Goal: Information Seeking & Learning: Learn about a topic

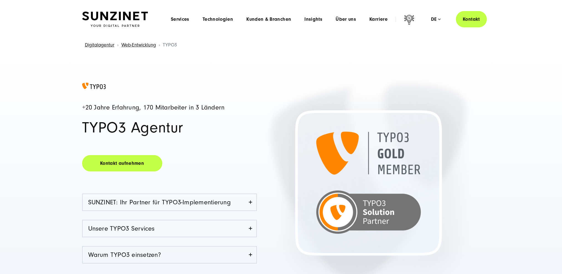
click at [122, 17] on img at bounding box center [115, 19] width 66 height 15
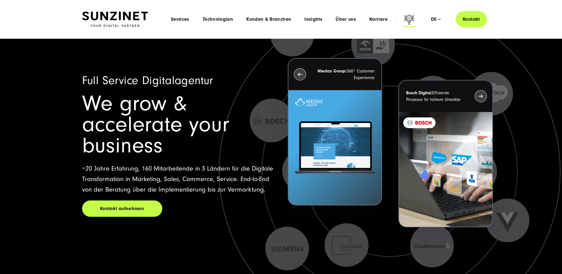
click at [409, 18] on icon at bounding box center [408, 20] width 13 height 13
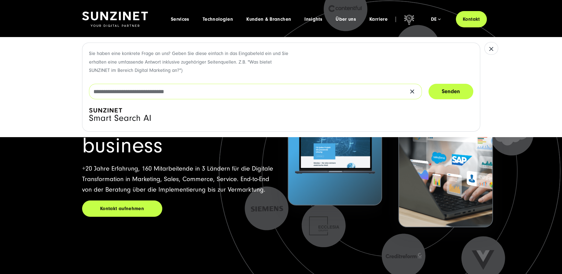
click at [245, 87] on input "text" at bounding box center [255, 91] width 333 height 15
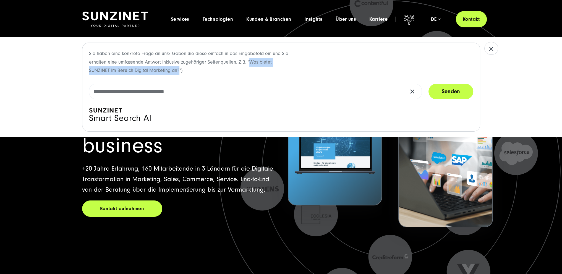
drag, startPoint x: 256, startPoint y: 62, endPoint x: 179, endPoint y: 70, distance: 77.6
click at [179, 70] on p "Sie haben eine konkrete Frage an uns? Geben Sie diese einfach in das Eingabefel…" at bounding box center [189, 61] width 200 height 25
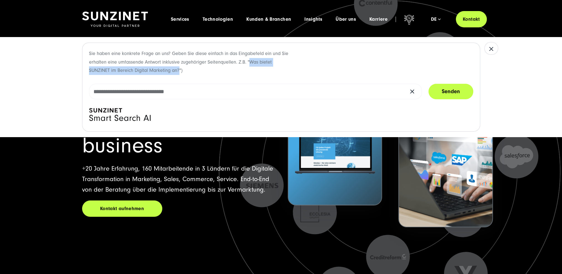
copy p "Was bietet SUNZINET im Bereich Digital Marketing an?"
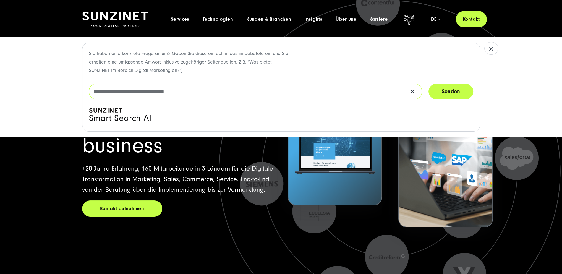
click at [186, 87] on input "text" at bounding box center [255, 91] width 333 height 15
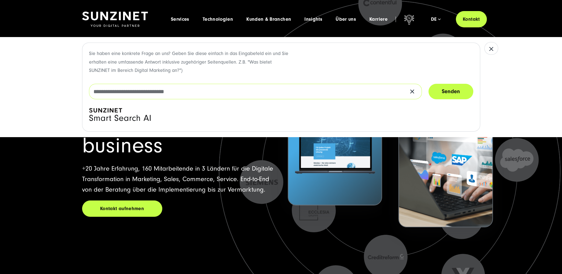
paste input "**********"
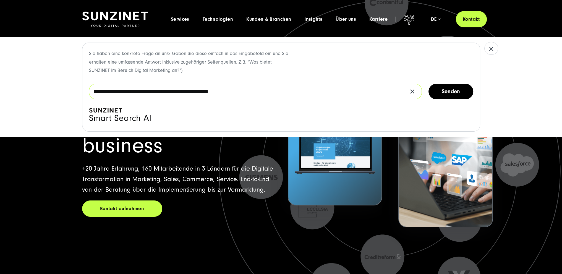
type input "**********"
click at [456, 91] on button "Senden" at bounding box center [450, 91] width 45 height 15
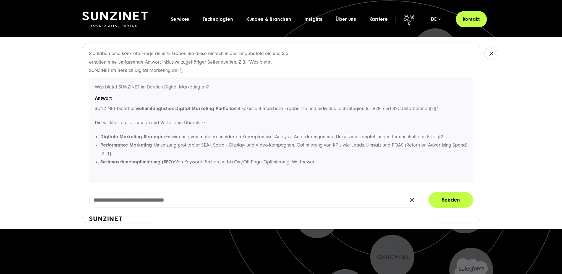
scroll to position [16, 0]
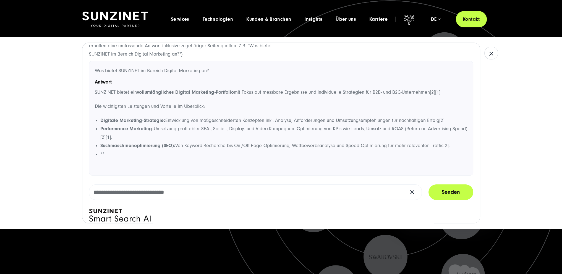
click at [314, 180] on div "Sie haben eine konkrete Frage an uns? Geben Sie diese einfach in das Eingabefel…" at bounding box center [281, 133] width 398 height 181
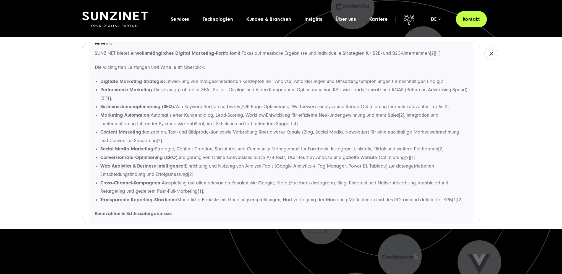
scroll to position [0, 0]
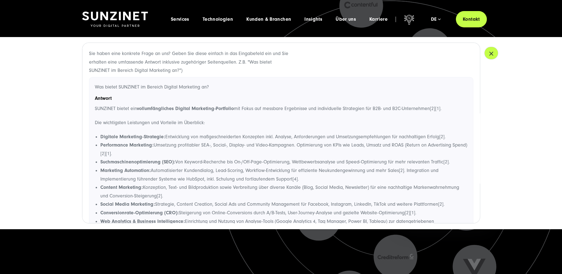
click at [488, 56] on icon "button" at bounding box center [491, 53] width 7 height 7
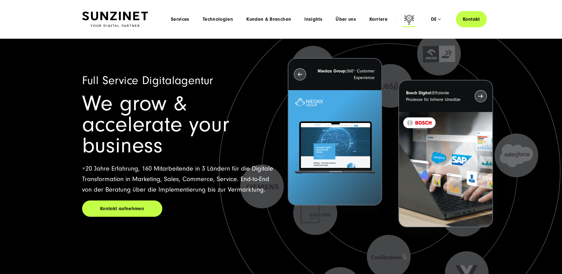
click at [405, 18] on icon at bounding box center [409, 20] width 10 height 10
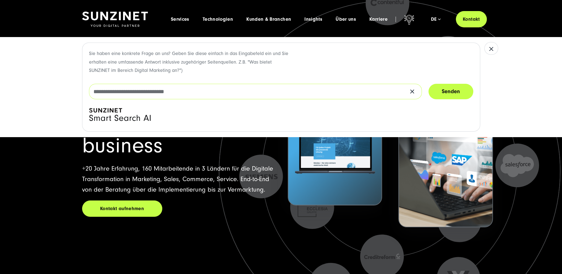
click at [142, 92] on input "text" at bounding box center [255, 91] width 333 height 15
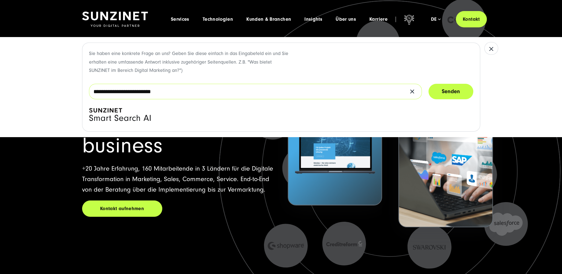
type input "**********"
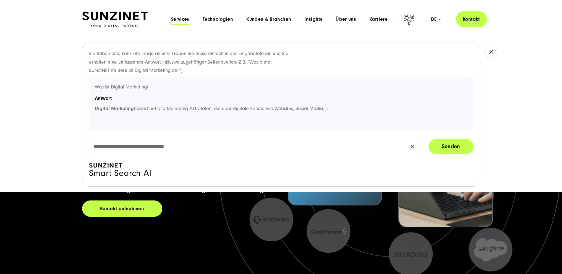
click at [180, 21] on span "Services" at bounding box center [180, 20] width 19 height 6
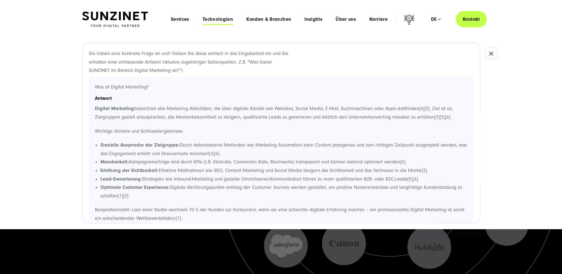
click at [219, 18] on span "Technologien" at bounding box center [218, 20] width 30 height 6
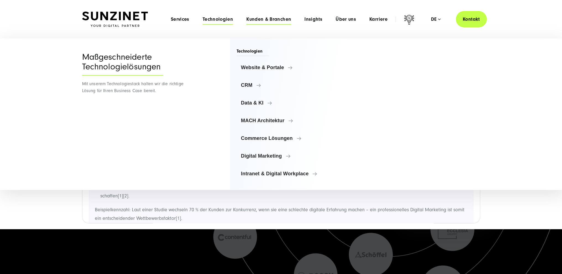
click at [264, 19] on span "Kunden & Branchen" at bounding box center [268, 20] width 45 height 6
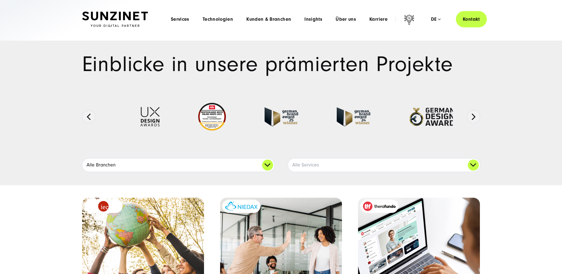
click at [234, 165] on link "Alle Branchen" at bounding box center [178, 164] width 192 height 13
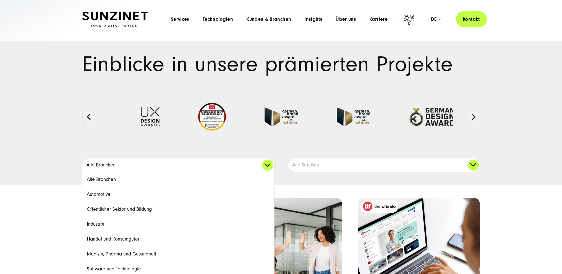
click at [234, 165] on link "Alle Branchen" at bounding box center [178, 164] width 192 height 13
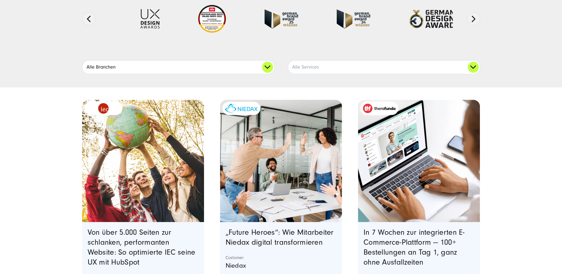
scroll to position [111, 0]
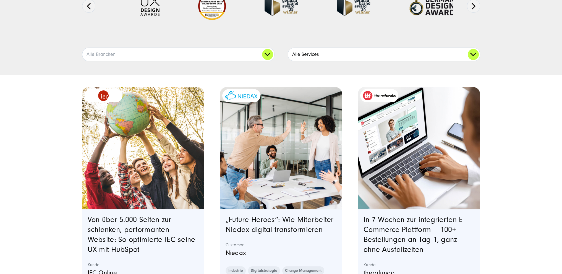
click at [306, 50] on link "Alle Services" at bounding box center [384, 54] width 192 height 13
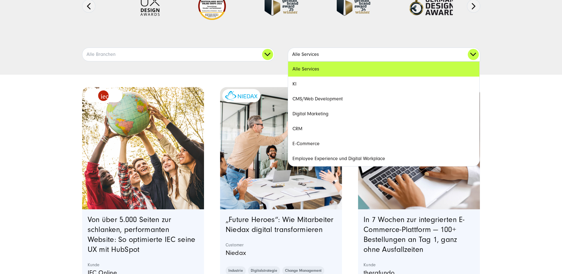
click at [306, 50] on link "Alle Services" at bounding box center [384, 54] width 192 height 13
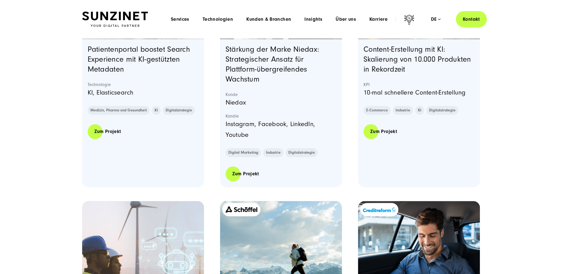
scroll to position [0, 0]
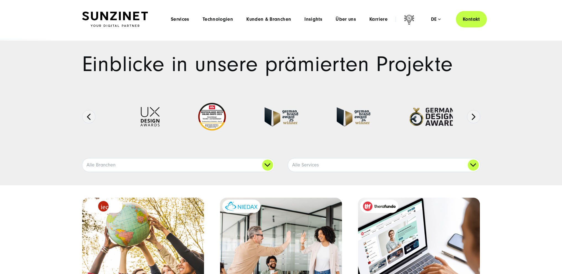
drag, startPoint x: 246, startPoint y: 151, endPoint x: 219, endPoint y: 3, distance: 150.0
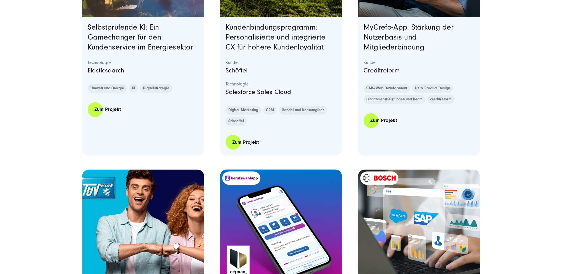
scroll to position [1673, 0]
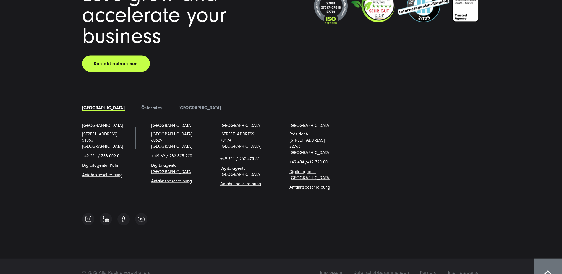
drag, startPoint x: 242, startPoint y: 84, endPoint x: 242, endPoint y: 247, distance: 163.6
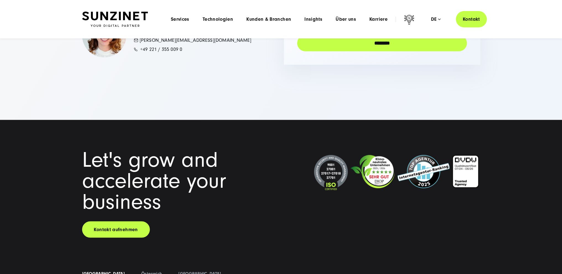
scroll to position [1507, 0]
click at [111, 230] on link "Kontakt aufnehmen" at bounding box center [116, 229] width 68 height 16
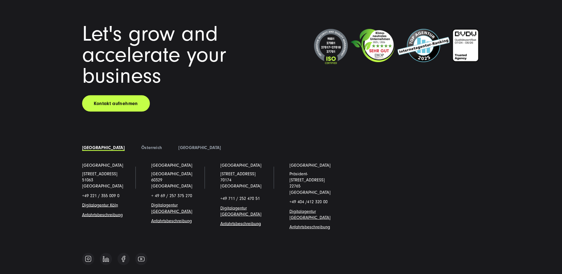
scroll to position [1673, 0]
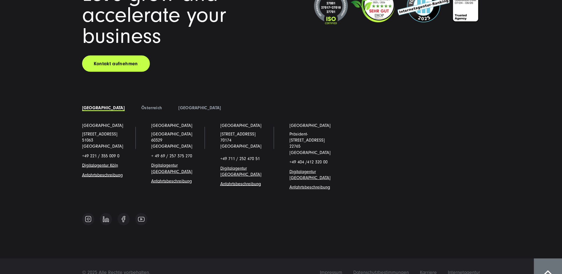
click at [373, 143] on ul "[GEOGRAPHIC_DATA] [STREET_ADDRESS] +49 221 / 355 009 0 Digitalagentur Köl n Anf…" at bounding box center [281, 160] width 414 height 77
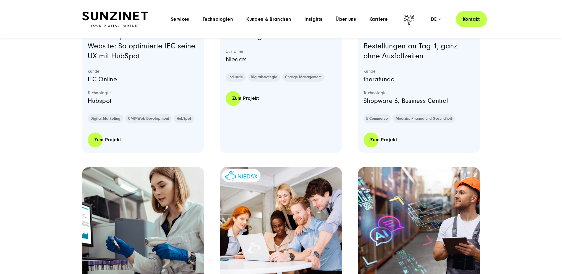
scroll to position [0, 0]
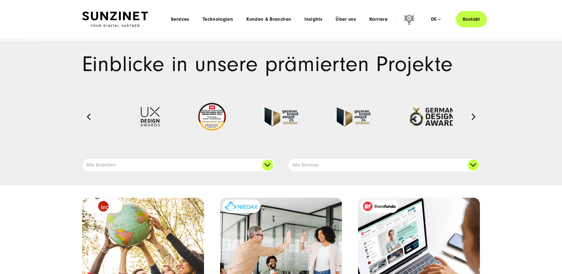
drag, startPoint x: 460, startPoint y: 221, endPoint x: 316, endPoint y: 56, distance: 218.9
click at [222, 17] on span "Technologien" at bounding box center [218, 20] width 30 height 6
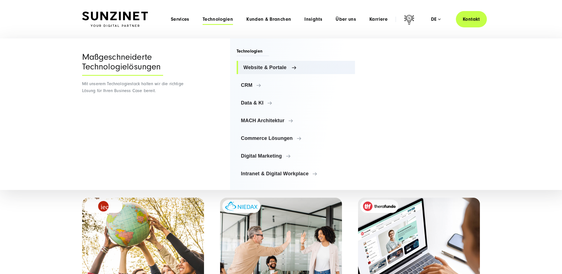
click at [262, 69] on span "Website & Portale" at bounding box center [296, 68] width 107 height 6
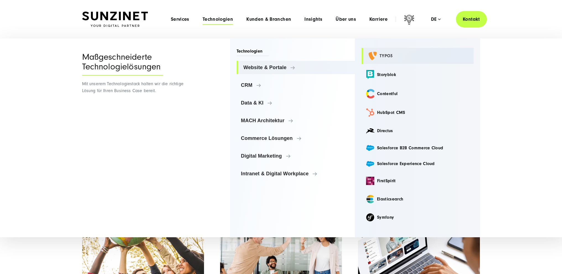
click at [391, 54] on link "TYPO3" at bounding box center [417, 56] width 112 height 16
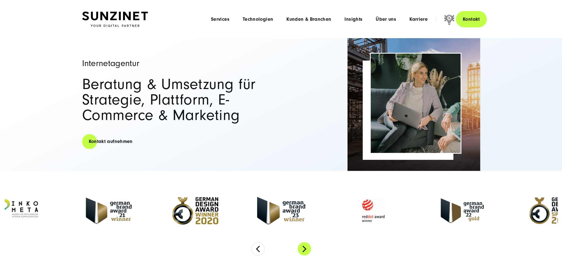
click at [301, 248] on button "Next" at bounding box center [304, 248] width 13 height 13
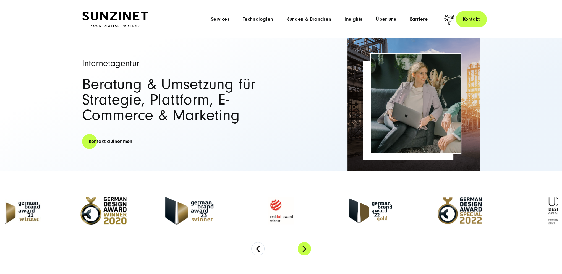
click at [301, 248] on button "Next" at bounding box center [304, 248] width 13 height 13
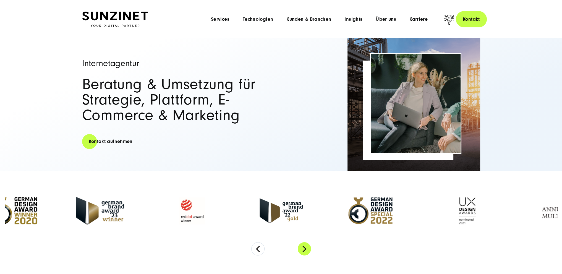
click at [301, 248] on button "Next" at bounding box center [304, 248] width 13 height 13
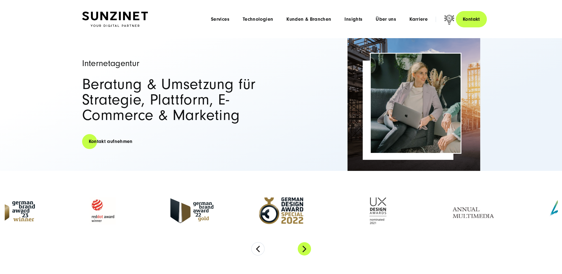
click at [301, 248] on button "Next" at bounding box center [304, 248] width 13 height 13
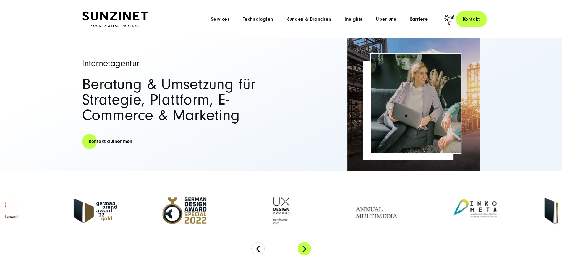
click at [301, 248] on button "Next" at bounding box center [304, 248] width 13 height 13
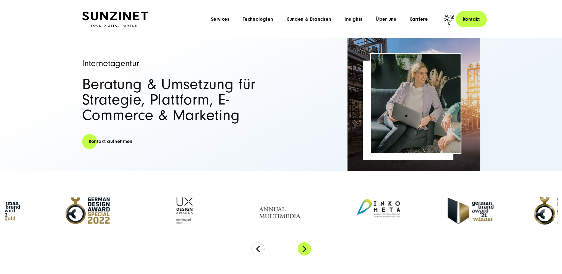
click at [301, 248] on button "Next" at bounding box center [304, 248] width 13 height 13
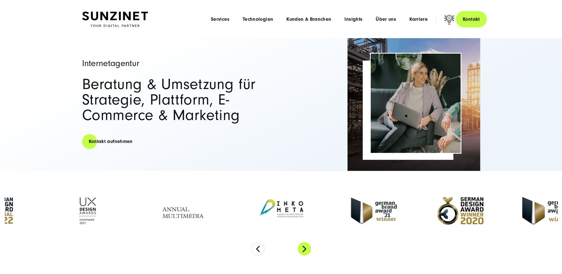
click at [301, 248] on button "Next" at bounding box center [304, 248] width 13 height 13
drag, startPoint x: 260, startPoint y: 171, endPoint x: 262, endPoint y: 75, distance: 95.6
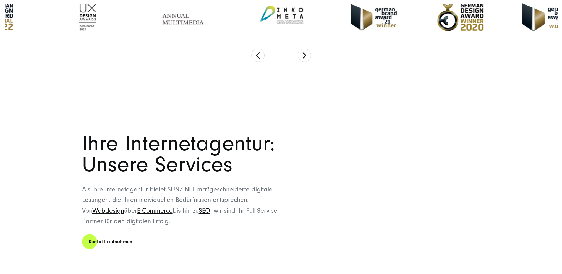
scroll to position [359, 0]
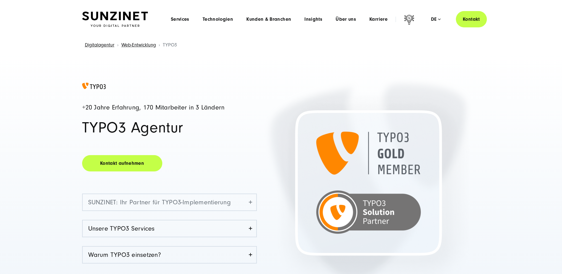
click at [251, 202] on link "SUNZINET: Ihr Partner für TYPO3-Implementierung" at bounding box center [170, 202] width 174 height 16
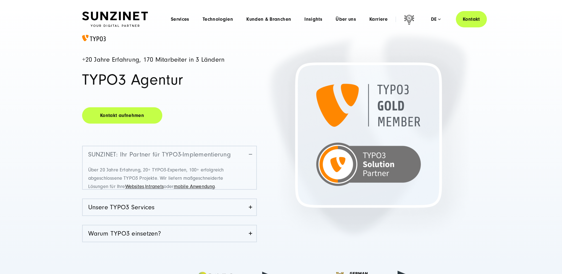
scroll to position [83, 0]
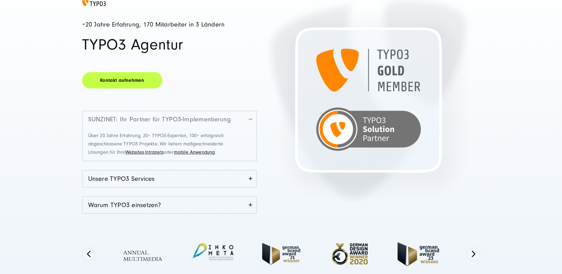
click at [249, 119] on link "SUNZINET: Ihr Partner für TYPO3-Implementierung" at bounding box center [170, 119] width 174 height 16
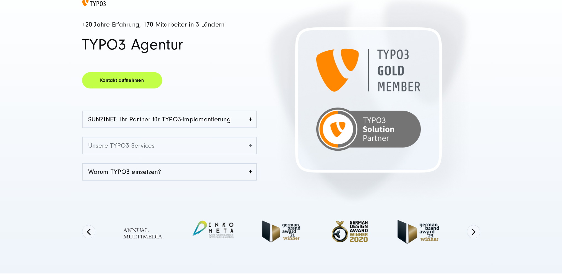
click at [249, 146] on link "Unsere TYPO3 Services" at bounding box center [170, 145] width 174 height 16
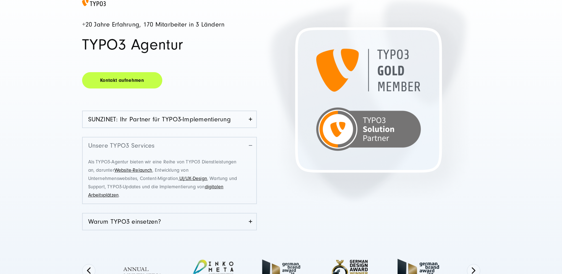
click at [249, 146] on link "Unsere TYPO3 Services" at bounding box center [170, 145] width 174 height 16
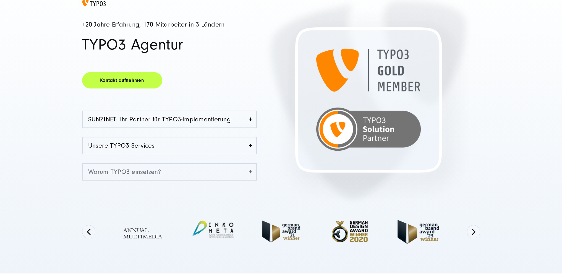
click at [248, 168] on link "Warum TYPO3 einsetzen?" at bounding box center [170, 172] width 174 height 16
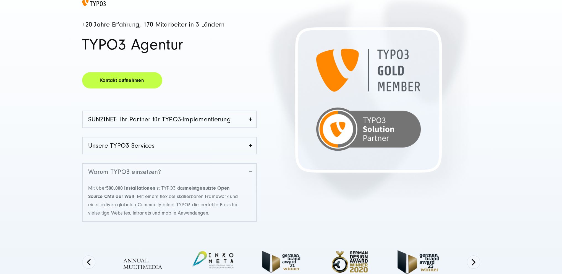
click at [248, 168] on link "Warum TYPO3 einsetzen?" at bounding box center [170, 172] width 174 height 16
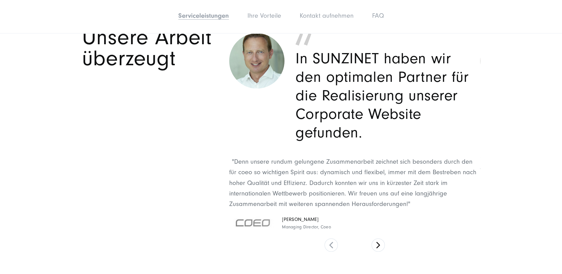
scroll to position [1160, 0]
click at [381, 243] on button at bounding box center [377, 244] width 13 height 13
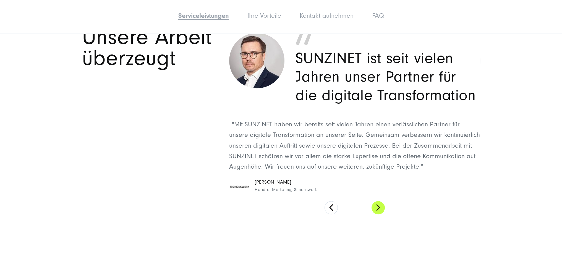
click at [379, 204] on button at bounding box center [377, 207] width 13 height 13
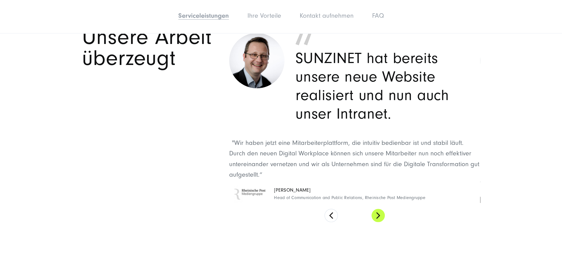
click at [379, 204] on div "In SUNZINET haben wir den optimalen Partner für die Realisierung unserer Corpor…" at bounding box center [354, 124] width 251 height 195
click at [380, 211] on button at bounding box center [377, 215] width 13 height 13
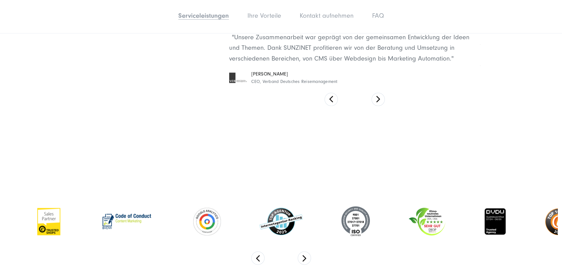
scroll to position [1409, 0]
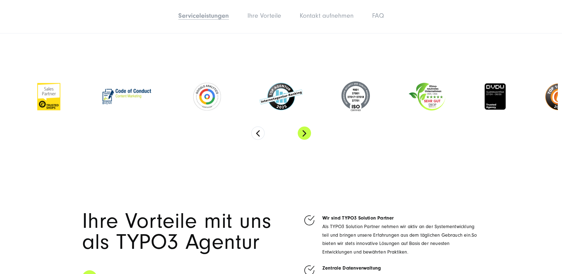
click at [306, 132] on button "Next" at bounding box center [304, 133] width 13 height 13
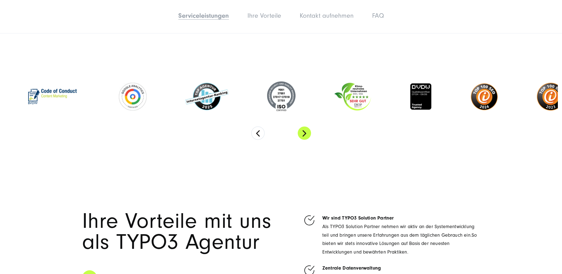
click at [306, 132] on button "Next" at bounding box center [304, 133] width 13 height 13
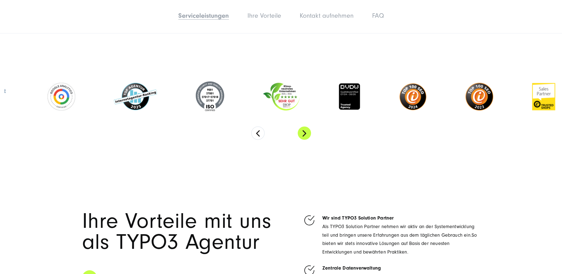
click at [306, 132] on button "Next" at bounding box center [304, 133] width 13 height 13
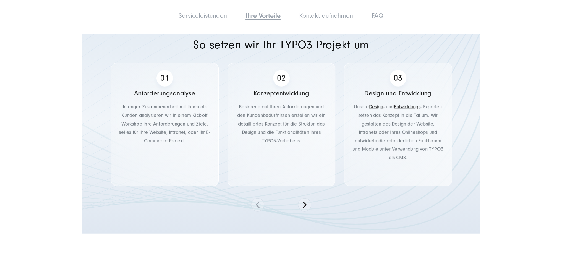
scroll to position [1934, 0]
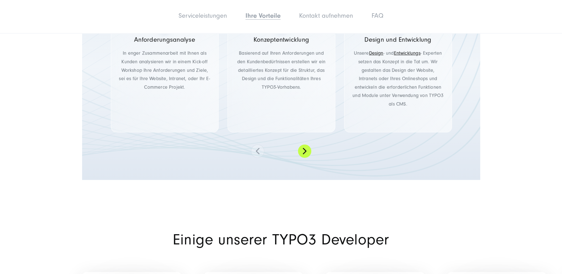
click at [302, 151] on button at bounding box center [304, 151] width 13 height 13
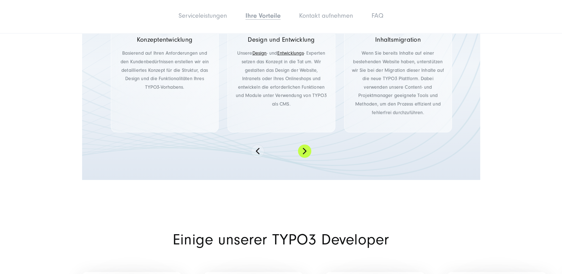
click at [302, 151] on button at bounding box center [304, 151] width 13 height 13
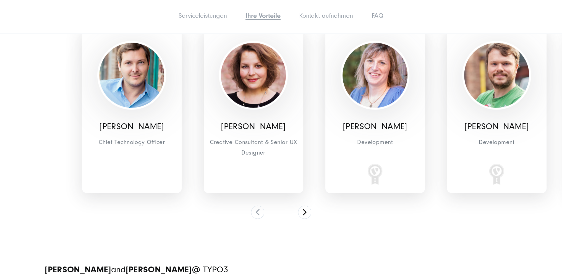
scroll to position [2183, 0]
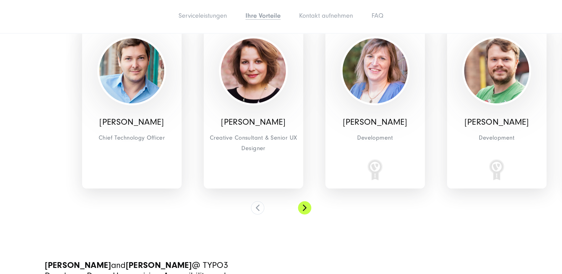
click at [306, 205] on button at bounding box center [304, 207] width 13 height 13
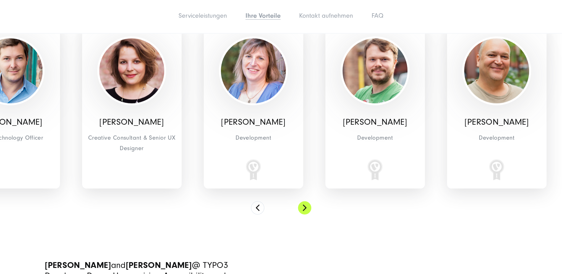
click at [306, 205] on button at bounding box center [304, 207] width 13 height 13
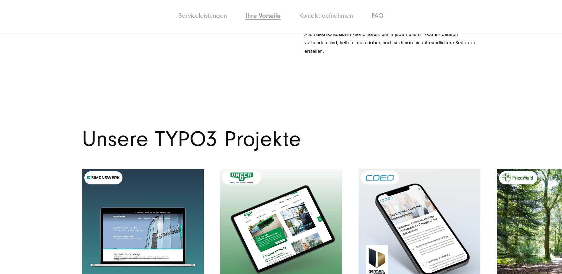
scroll to position [2984, 0]
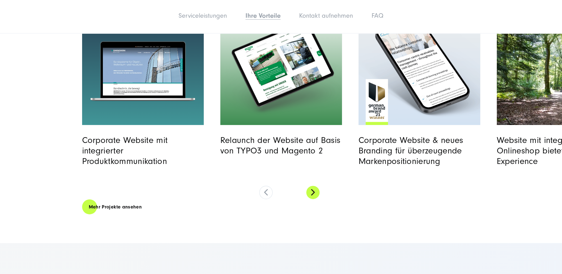
click at [312, 186] on button at bounding box center [312, 192] width 13 height 13
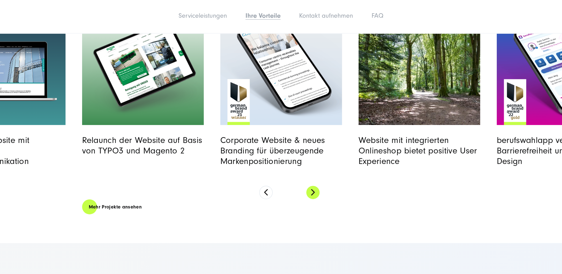
click at [312, 186] on button at bounding box center [312, 192] width 13 height 13
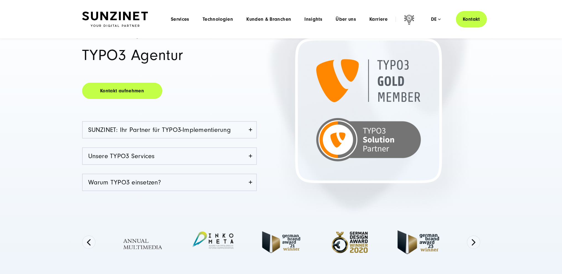
scroll to position [0, 0]
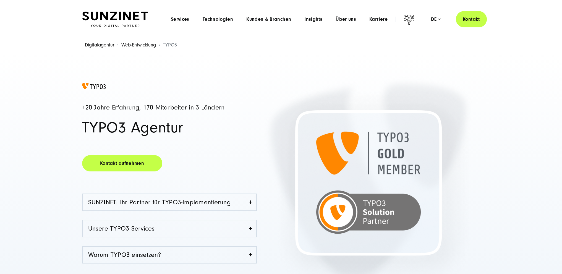
drag, startPoint x: 262, startPoint y: 59, endPoint x: 261, endPoint y: 30, distance: 28.8
drag, startPoint x: 288, startPoint y: 118, endPoint x: 263, endPoint y: -27, distance: 147.3
click at [281, 20] on span "Kunden & Branchen" at bounding box center [268, 20] width 45 height 6
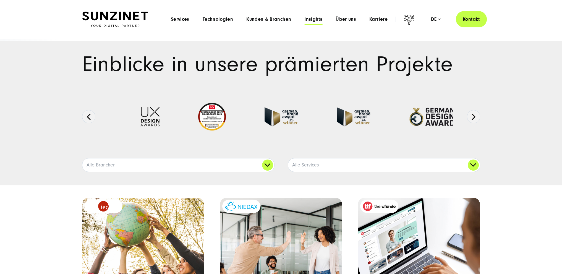
click at [309, 17] on span "Insights" at bounding box center [313, 20] width 18 height 6
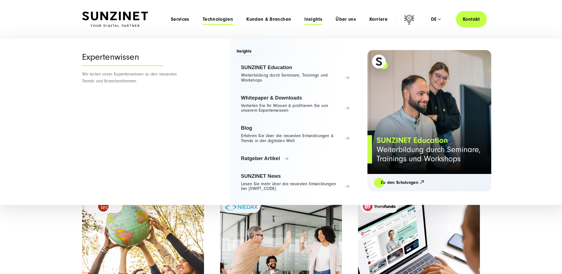
click at [220, 20] on span "Technologien" at bounding box center [218, 20] width 30 height 6
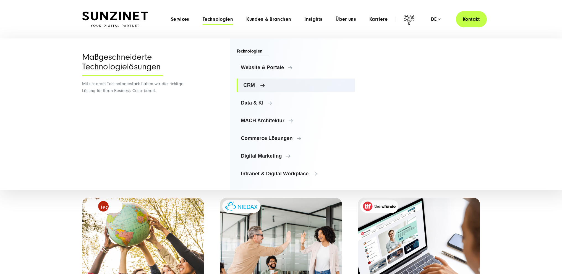
click at [253, 84] on span "CRM" at bounding box center [296, 85] width 107 height 6
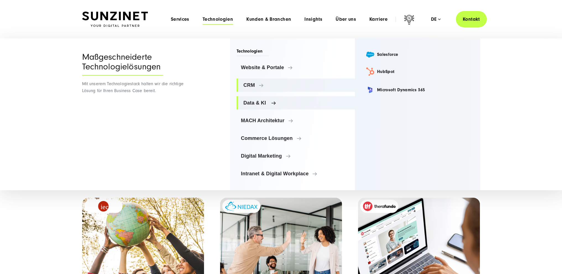
click at [254, 105] on link "Data & KI" at bounding box center [296, 102] width 119 height 13
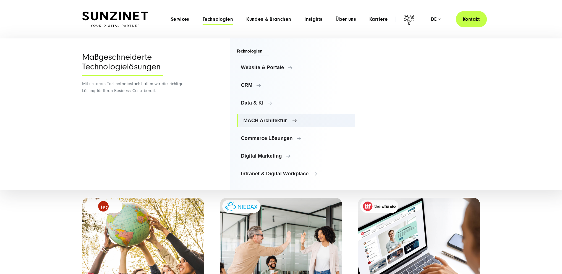
click at [256, 118] on span "MACH Architektur" at bounding box center [296, 121] width 107 height 6
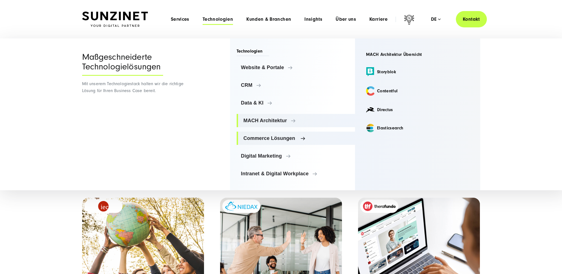
click at [259, 136] on span "Commerce Lösungen" at bounding box center [296, 138] width 107 height 6
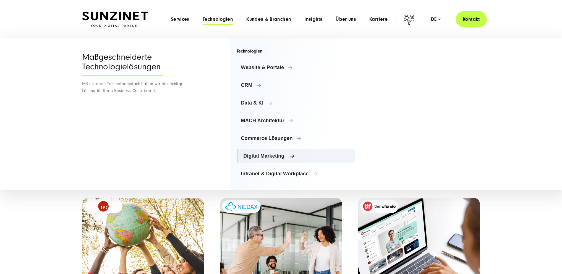
click at [261, 149] on link "Digital Marketing" at bounding box center [296, 155] width 119 height 13
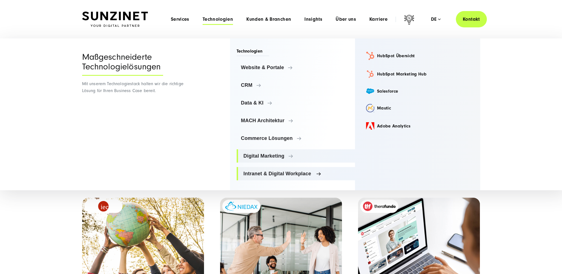
click at [264, 171] on span "Intranet & Digital Workplace" at bounding box center [296, 174] width 107 height 6
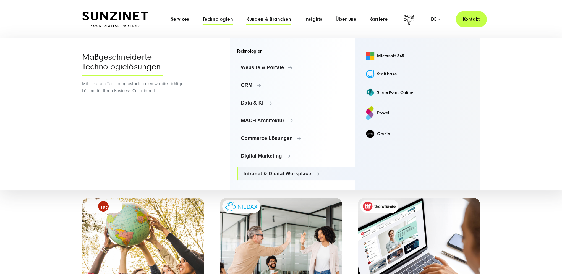
click at [262, 18] on span "Kunden & Branchen" at bounding box center [268, 20] width 45 height 6
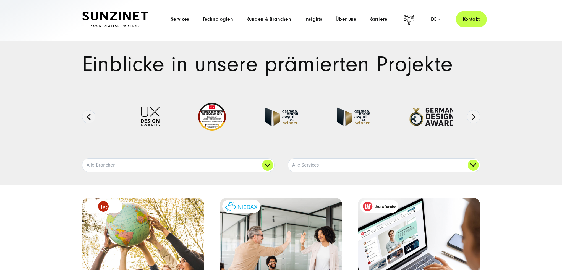
click at [332, 17] on li "Über uns Menu Discover SUNZINET Tauchen Sie ein in eine führende Digitalagentur…" at bounding box center [346, 19] width 34 height 6
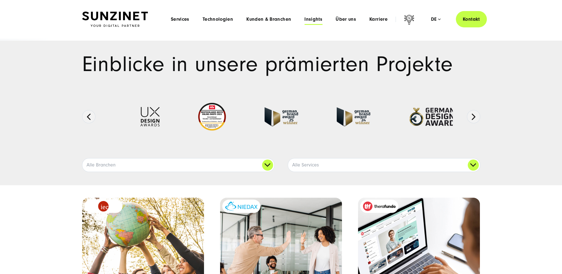
click at [319, 18] on span "Insights" at bounding box center [313, 20] width 18 height 6
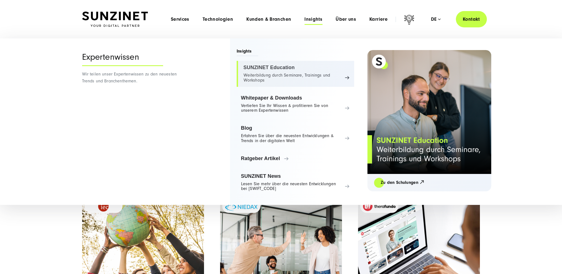
click at [252, 68] on link "SUNZINET Education Weiterbildung durch Seminare, Trainings und Workshops" at bounding box center [295, 74] width 117 height 26
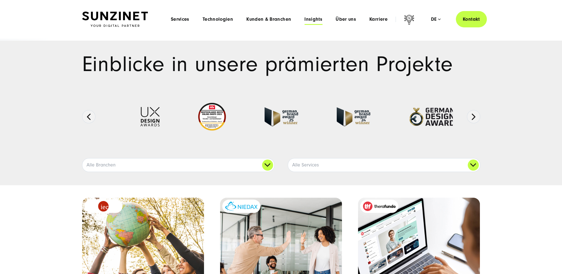
click at [319, 17] on span "Insights" at bounding box center [313, 20] width 18 height 6
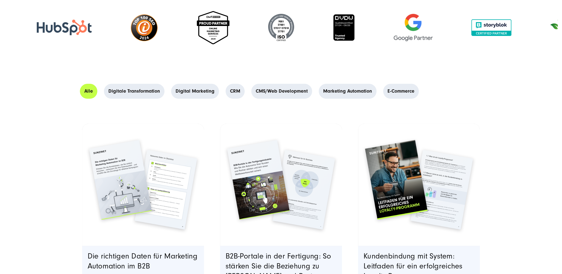
scroll to position [138, 0]
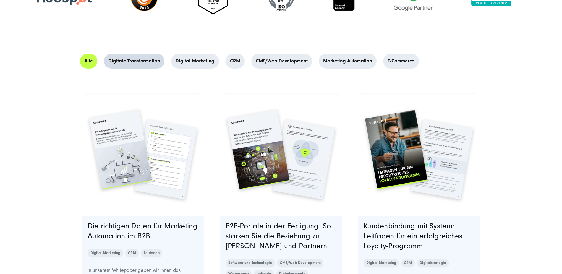
click at [135, 59] on link "Digitale Transformation" at bounding box center [134, 61] width 61 height 15
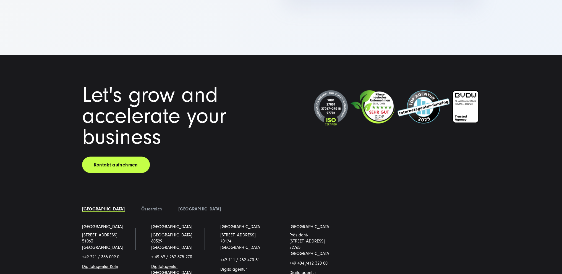
scroll to position [1344, 0]
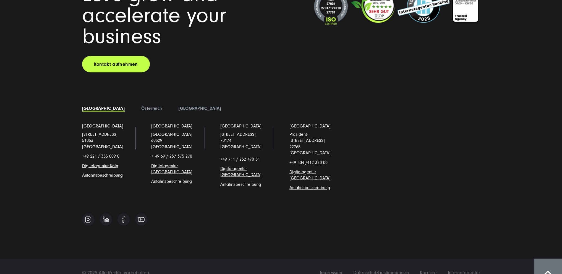
click at [434, 265] on div "Impressum Datenschutzbestimmungen Karriere Internetagentur © 2025 Alle Rechte v…" at bounding box center [281, 272] width 562 height 28
click at [431, 269] on span "Karriere" at bounding box center [428, 272] width 17 height 6
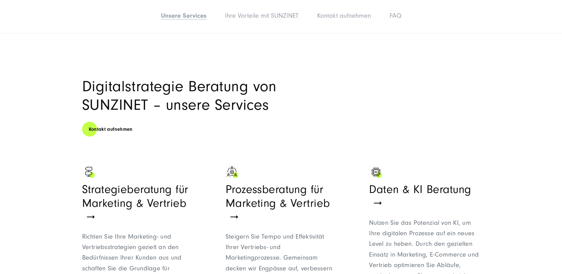
scroll to position [332, 0]
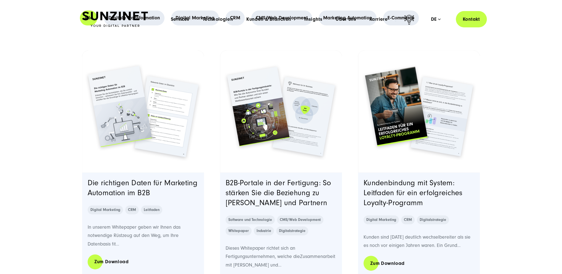
scroll to position [193, 0]
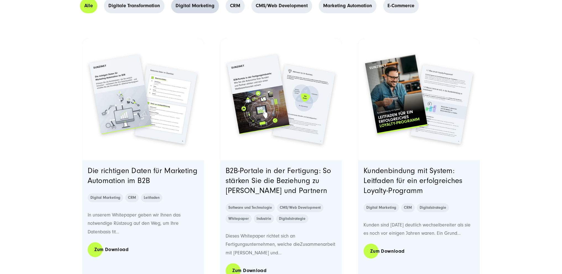
click at [189, 3] on link "Digital Marketing" at bounding box center [195, 5] width 48 height 15
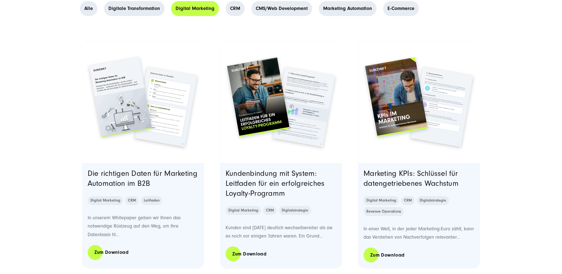
scroll to position [221, 0]
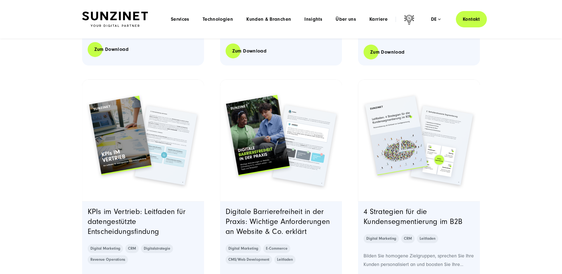
drag, startPoint x: 0, startPoint y: 0, endPoint x: 229, endPoint y: 46, distance: 233.7
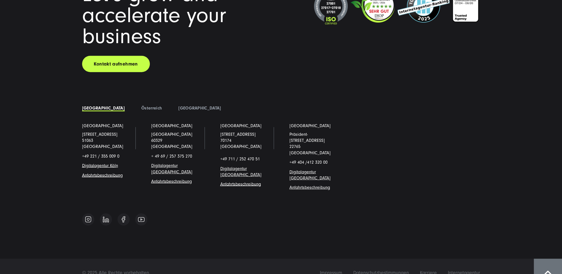
drag, startPoint x: 209, startPoint y: 143, endPoint x: 183, endPoint y: 285, distance: 143.5
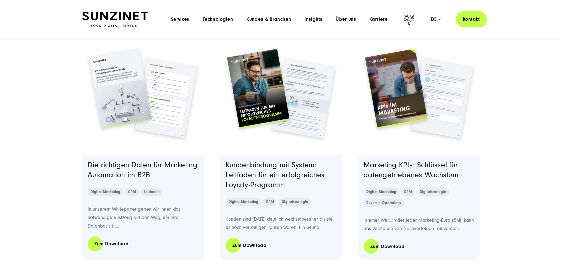
drag, startPoint x: 216, startPoint y: 146, endPoint x: 233, endPoint y: -31, distance: 177.4
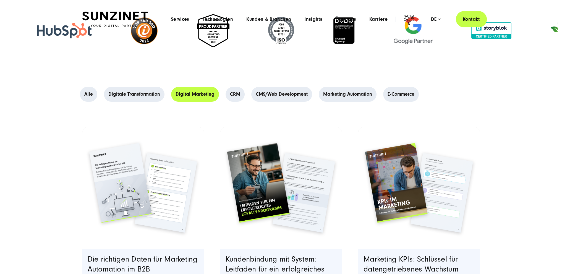
scroll to position [0, 0]
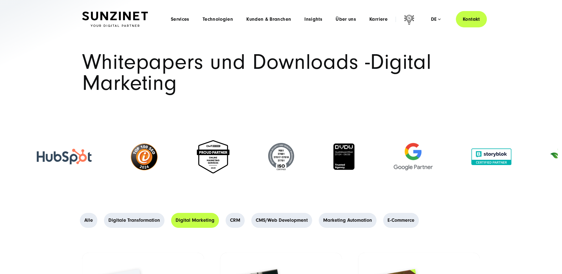
drag, startPoint x: 220, startPoint y: 156, endPoint x: 220, endPoint y: -33, distance: 189.0
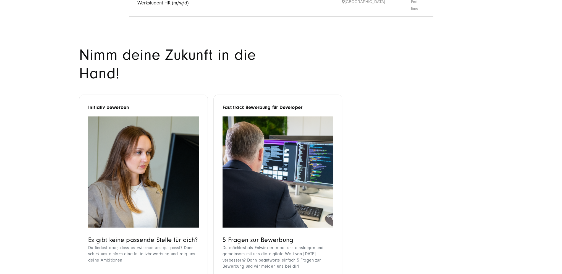
scroll to position [580, 0]
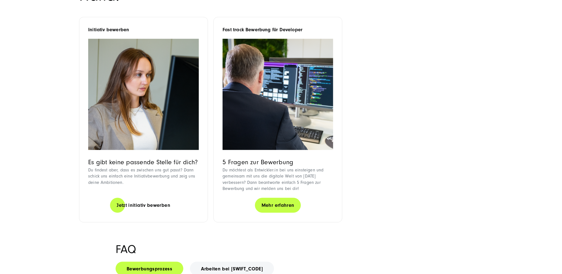
click at [275, 197] on link "Mehr erfahren" at bounding box center [278, 205] width 46 height 16
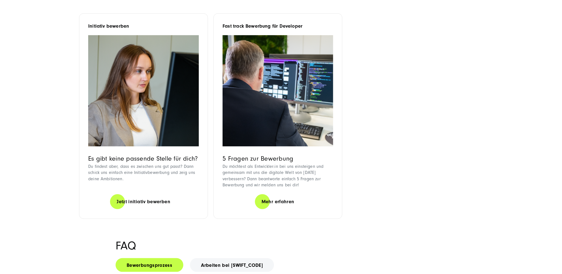
scroll to position [691, 0]
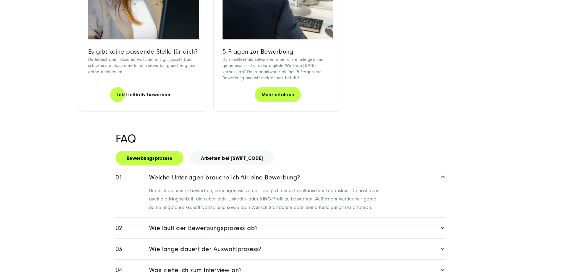
click at [278, 87] on link "Mehr erfahren" at bounding box center [278, 95] width 46 height 16
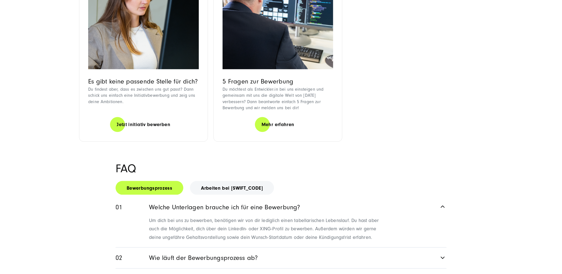
drag, startPoint x: 0, startPoint y: 0, endPoint x: 246, endPoint y: 169, distance: 298.7
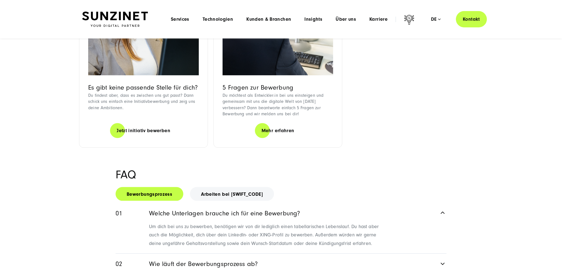
scroll to position [653, 0]
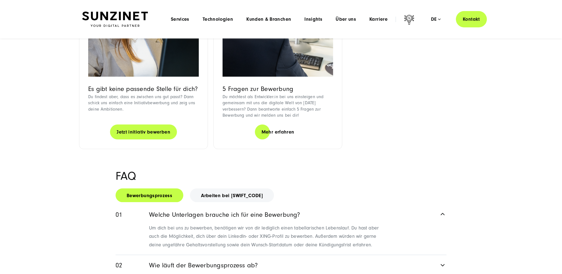
click at [142, 124] on link "Jetzt initiativ bewerben" at bounding box center [143, 132] width 67 height 16
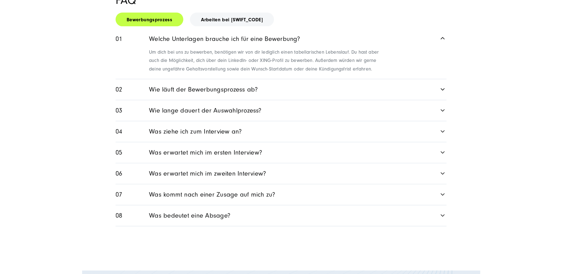
scroll to position [874, 0]
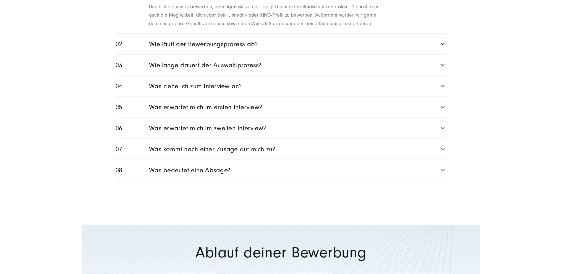
click at [254, 162] on link "Was bedeutet eine Absage?" at bounding box center [280, 170] width 331 height 21
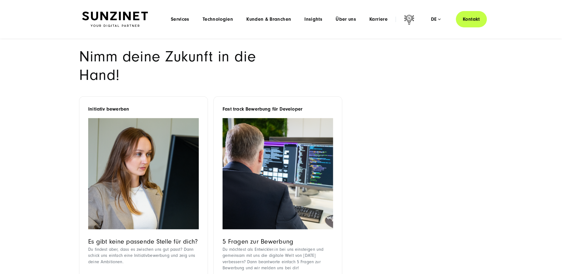
scroll to position [0, 0]
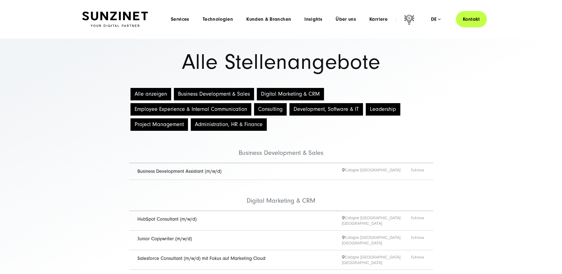
drag, startPoint x: 328, startPoint y: 31, endPoint x: 420, endPoint y: 12, distance: 93.7
